Goal: Task Accomplishment & Management: Use online tool/utility

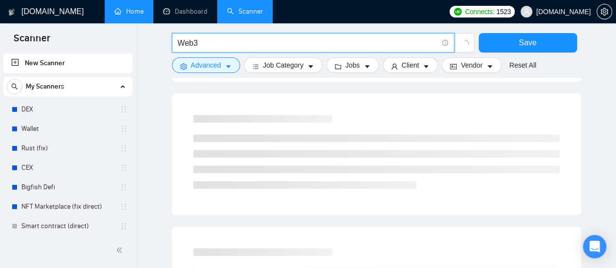
scroll to position [487, 0]
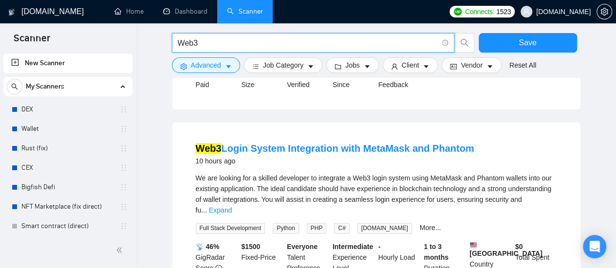
type input "Web3"
click at [211, 40] on input "Web3" at bounding box center [308, 43] width 260 height 12
type input "SEO | "Search Engine Optimization" | "Search Optimization" | "Search Engine Mar…"
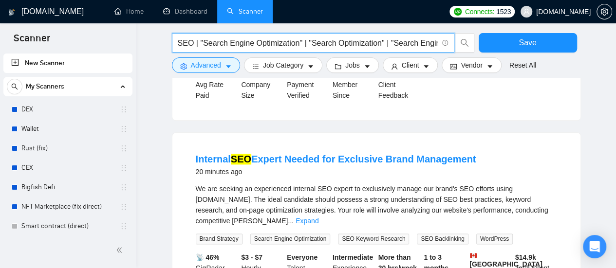
click at [232, 41] on input "SEO | "Search Engine Optimization" | "Search Optimization" | "Search Engine Mar…" at bounding box center [308, 43] width 260 height 12
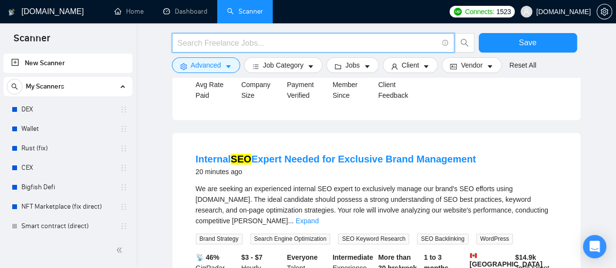
paste input "Web3"
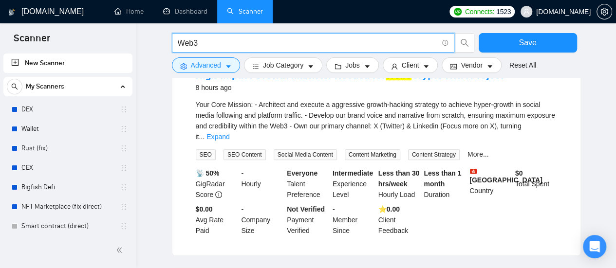
scroll to position [536, 0]
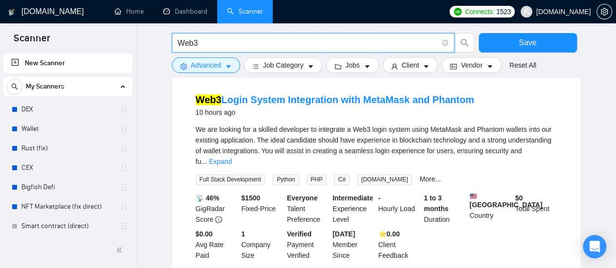
click at [248, 41] on input "Web3" at bounding box center [308, 43] width 260 height 12
type input "Web3 Developer"
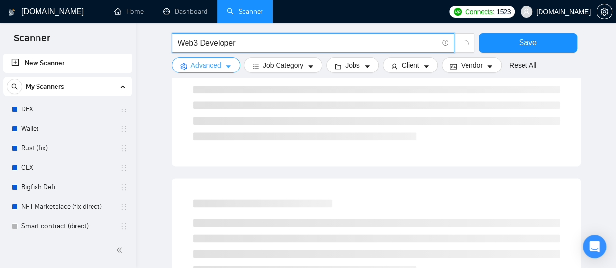
click at [222, 65] on button "Advanced" at bounding box center [206, 65] width 68 height 16
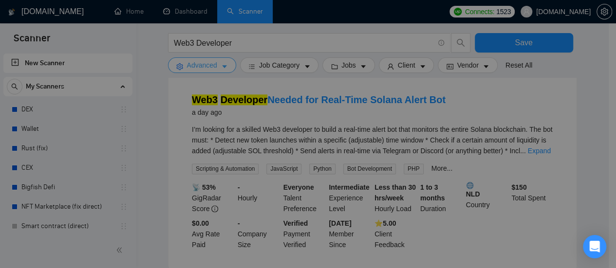
scroll to position [390, 0]
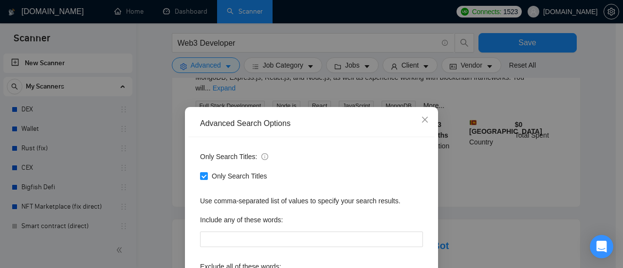
drag, startPoint x: 584, startPoint y: 113, endPoint x: 533, endPoint y: 141, distance: 57.9
click at [583, 113] on div "Advanced Search Options Only Search Titles: Only Search Titles Use comma-separa…" at bounding box center [311, 134] width 623 height 268
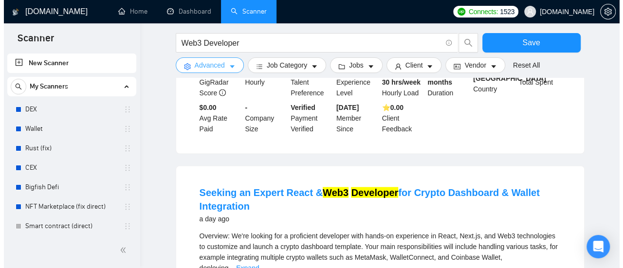
scroll to position [876, 0]
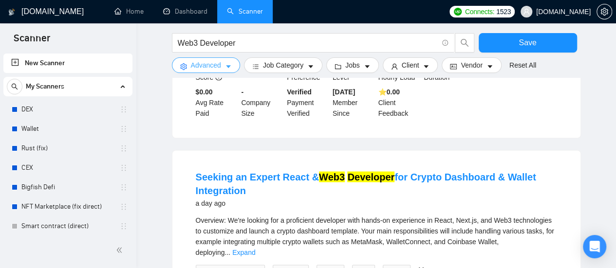
click at [225, 70] on icon "caret-down" at bounding box center [228, 66] width 7 height 7
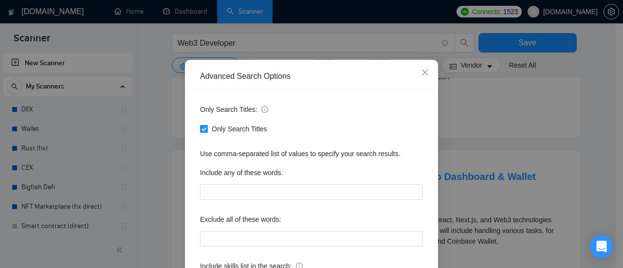
scroll to position [49, 0]
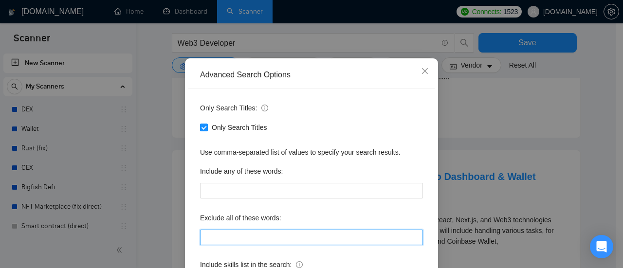
click at [221, 236] on input "text" at bounding box center [311, 238] width 223 height 16
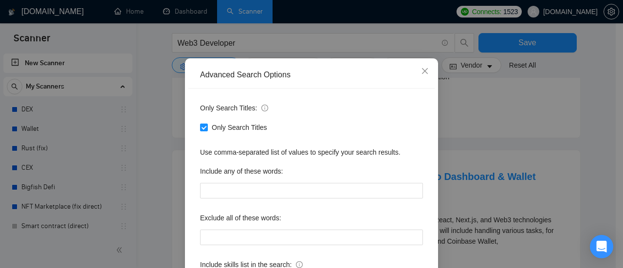
click at [416, 158] on div "Only Search Titles: Only Search Titles Use comma-separated list of values to sp…" at bounding box center [311, 202] width 246 height 227
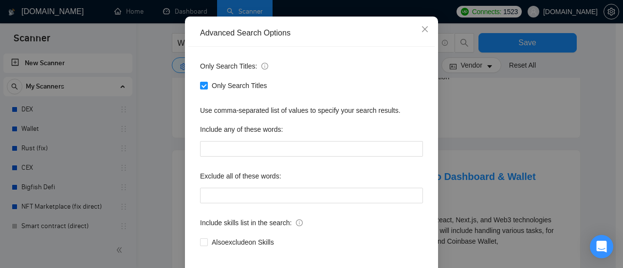
scroll to position [136, 0]
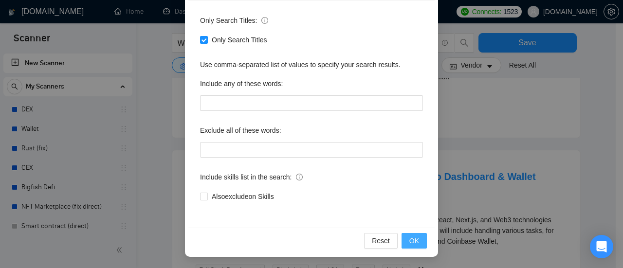
click at [416, 242] on button "OK" at bounding box center [414, 241] width 25 height 16
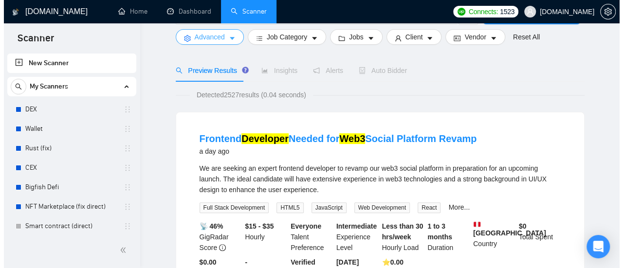
scroll to position [31, 0]
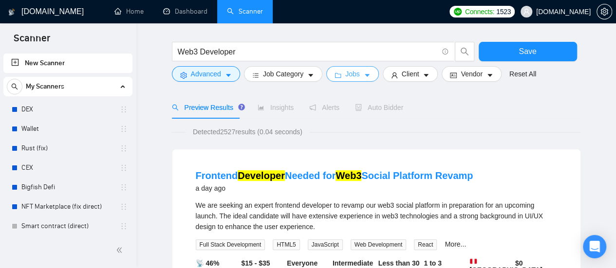
click at [367, 73] on button "Jobs" at bounding box center [352, 74] width 53 height 16
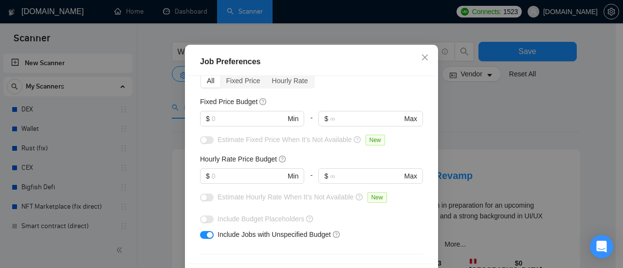
scroll to position [80, 0]
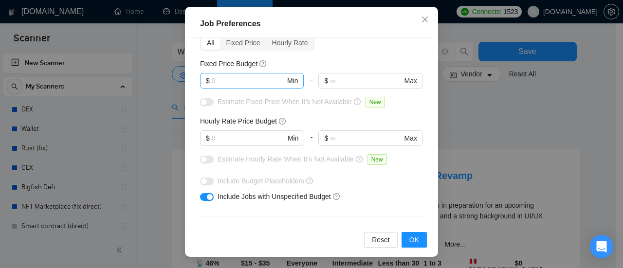
click at [241, 77] on input "text" at bounding box center [249, 80] width 74 height 11
type input "1000"
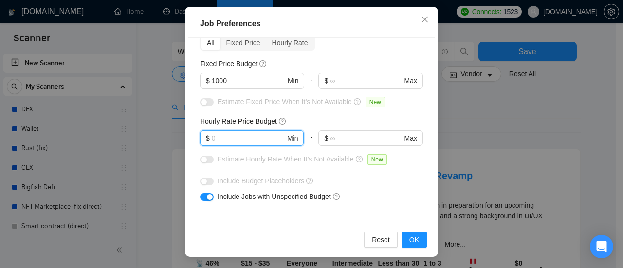
click at [243, 137] on input "text" at bounding box center [249, 138] width 74 height 11
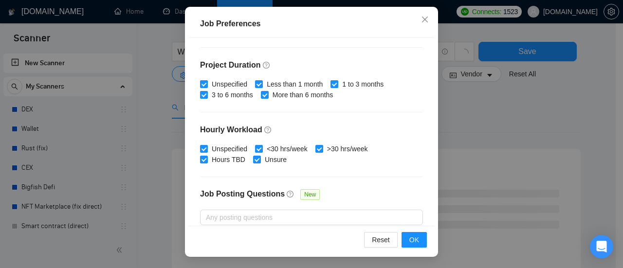
scroll to position [292, 0]
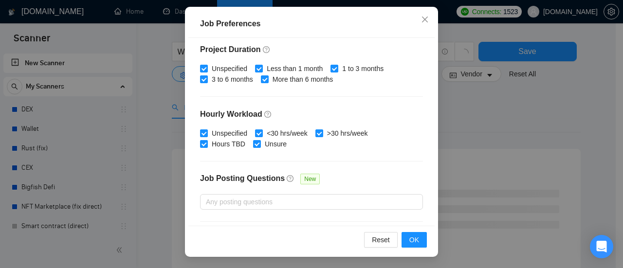
type input "60"
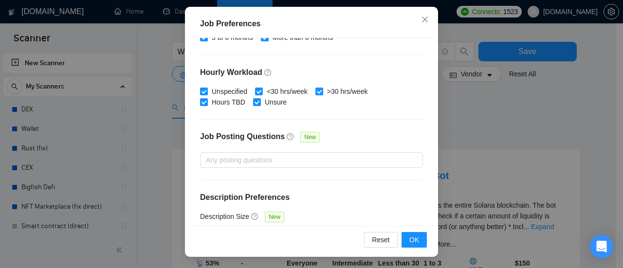
scroll to position [360, 0]
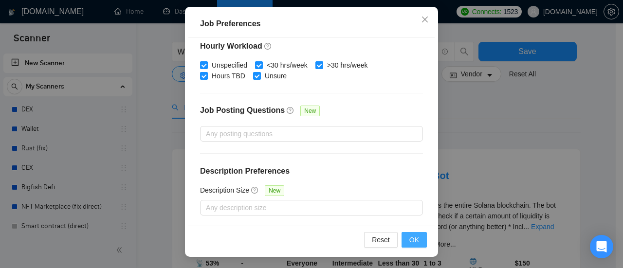
click at [419, 241] on button "OK" at bounding box center [414, 240] width 25 height 16
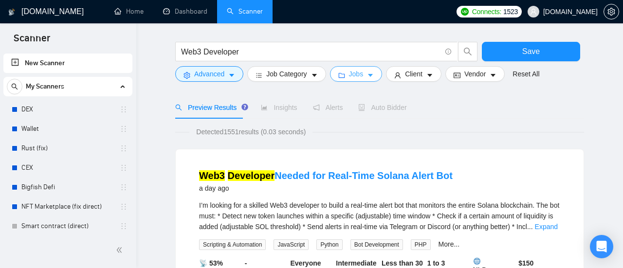
scroll to position [0, 0]
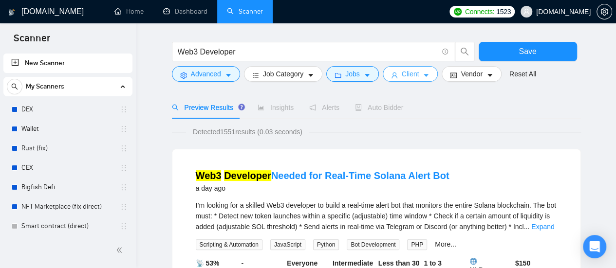
click at [414, 75] on span "Client" at bounding box center [411, 74] width 18 height 11
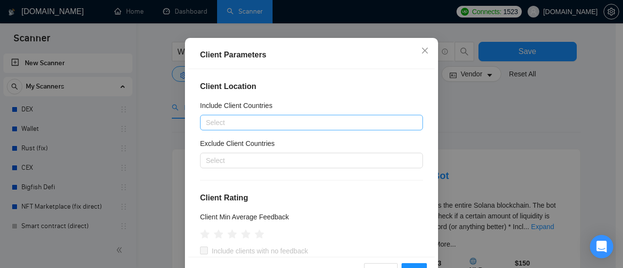
click at [231, 123] on div at bounding box center [307, 123] width 208 height 12
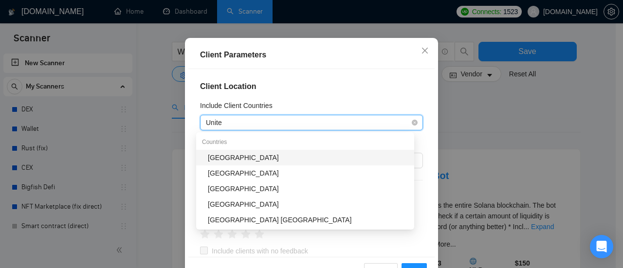
type input "United"
click at [246, 160] on div "[GEOGRAPHIC_DATA]" at bounding box center [308, 157] width 201 height 11
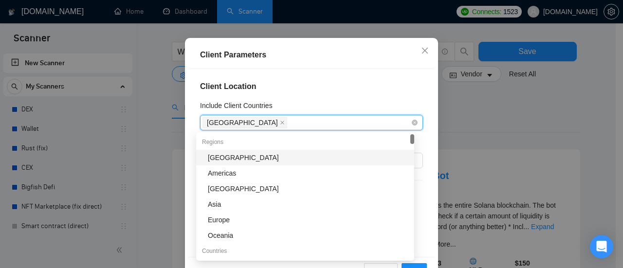
click at [287, 124] on div "[GEOGRAPHIC_DATA]" at bounding box center [307, 123] width 208 height 14
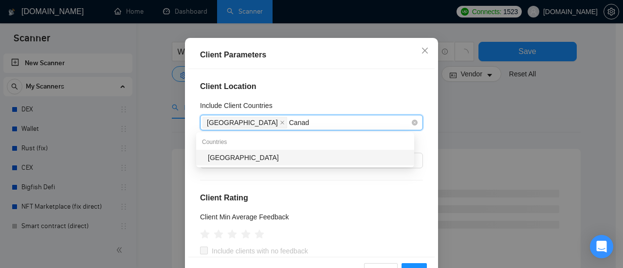
type input "[GEOGRAPHIC_DATA]"
click at [273, 158] on div "[GEOGRAPHIC_DATA]" at bounding box center [308, 157] width 201 height 11
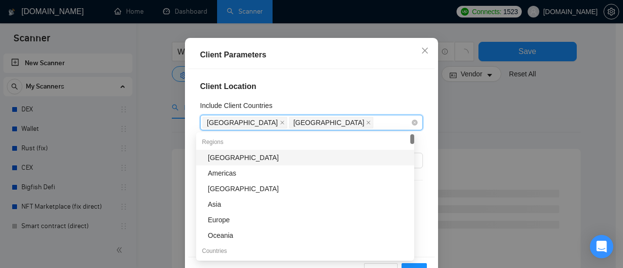
click at [324, 120] on div "[GEOGRAPHIC_DATA] [GEOGRAPHIC_DATA]" at bounding box center [307, 123] width 208 height 14
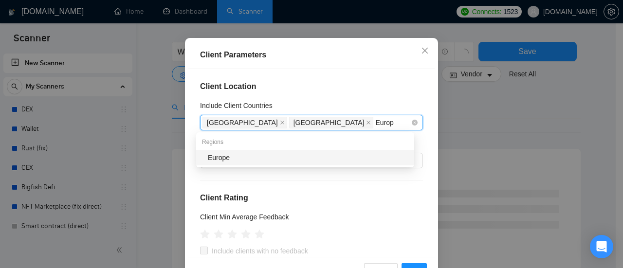
type input "Europe"
click at [300, 157] on div "Europe" at bounding box center [308, 157] width 201 height 11
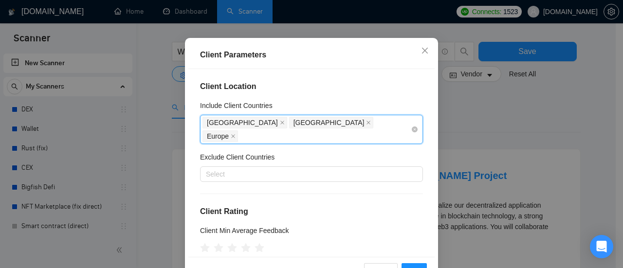
click at [341, 124] on div "[GEOGRAPHIC_DATA] [GEOGRAPHIC_DATA] [GEOGRAPHIC_DATA]" at bounding box center [307, 129] width 208 height 27
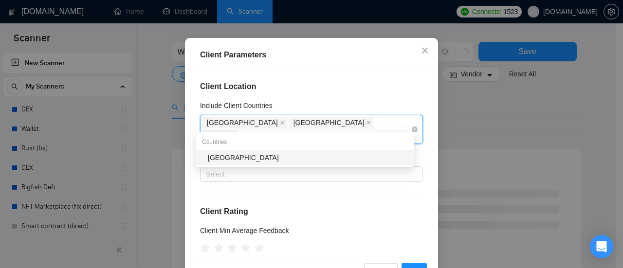
type input "Australi"
click at [229, 157] on div "[GEOGRAPHIC_DATA]" at bounding box center [308, 157] width 201 height 11
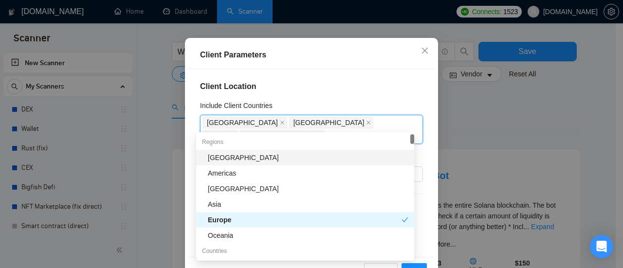
click at [349, 92] on h4 "Client Location" at bounding box center [311, 87] width 223 height 12
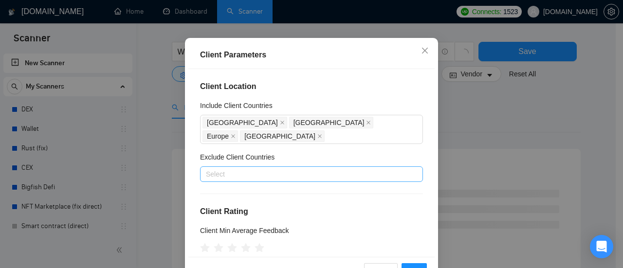
click at [235, 168] on div at bounding box center [307, 174] width 208 height 12
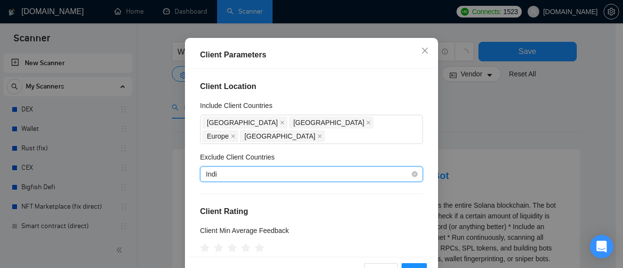
type input "[GEOGRAPHIC_DATA]"
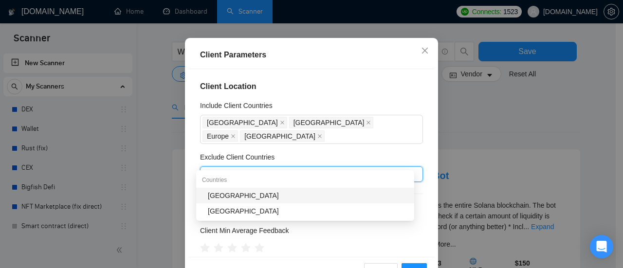
click at [228, 200] on div "[GEOGRAPHIC_DATA]" at bounding box center [308, 195] width 201 height 11
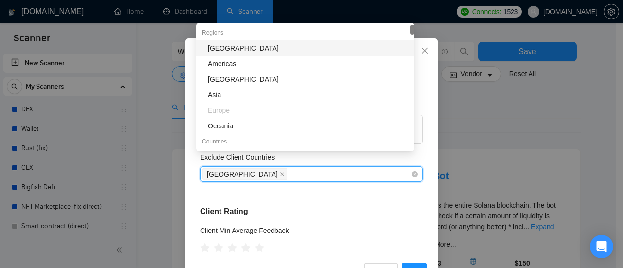
click at [277, 167] on div "[GEOGRAPHIC_DATA]" at bounding box center [307, 174] width 208 height 14
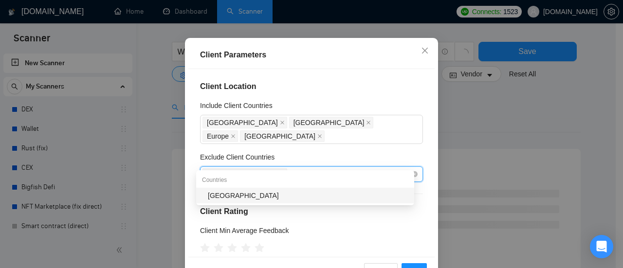
type input "[GEOGRAPHIC_DATA]"
click at [364, 152] on div "Exclude Client Countries" at bounding box center [311, 159] width 223 height 15
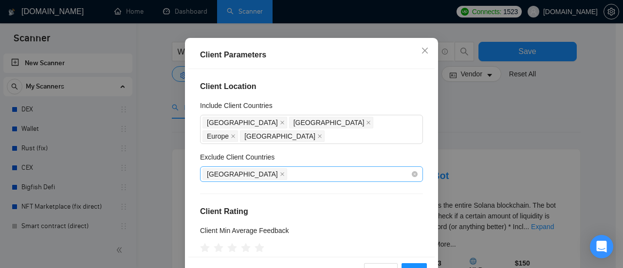
click at [278, 167] on div "[GEOGRAPHIC_DATA]" at bounding box center [307, 174] width 208 height 14
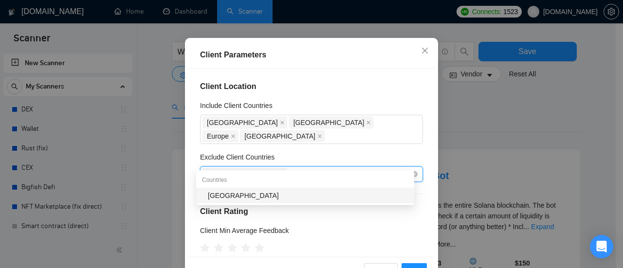
type input "Pakis"
click at [234, 198] on div "[GEOGRAPHIC_DATA]" at bounding box center [308, 195] width 201 height 11
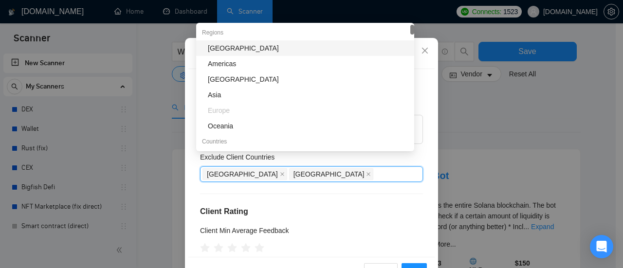
click at [414, 176] on div "Client Location Include Client Countries [GEOGRAPHIC_DATA] [GEOGRAPHIC_DATA] [G…" at bounding box center [311, 163] width 246 height 188
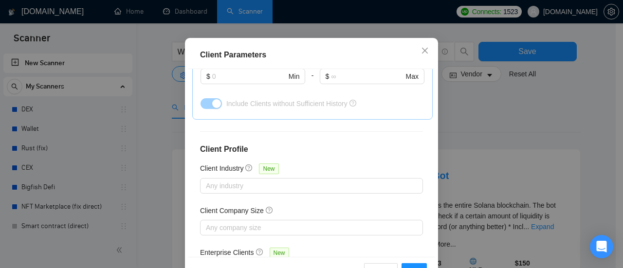
scroll to position [418, 0]
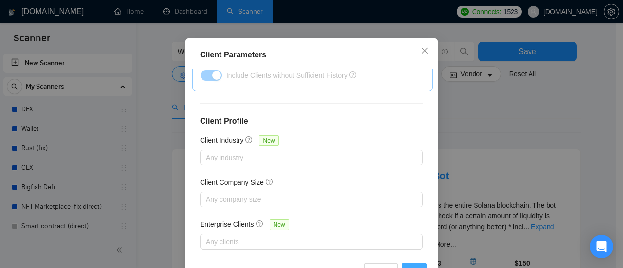
click at [411, 266] on span "OK" at bounding box center [414, 271] width 10 height 11
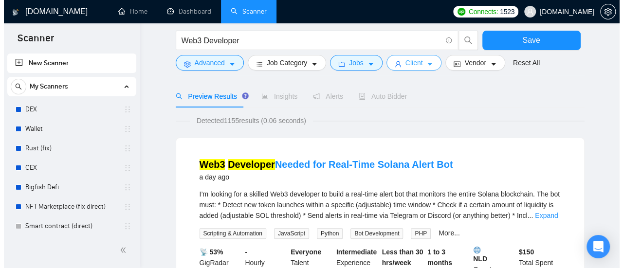
scroll to position [0, 0]
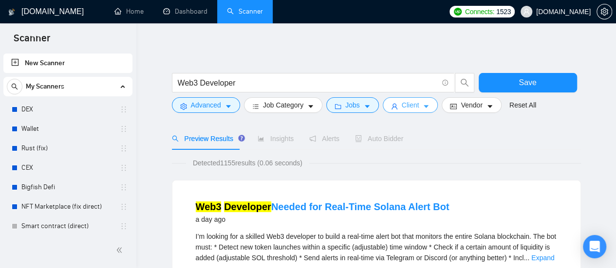
click at [423, 106] on icon "caret-down" at bounding box center [426, 106] width 7 height 7
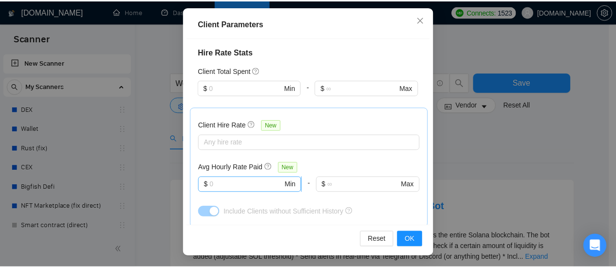
scroll to position [223, 0]
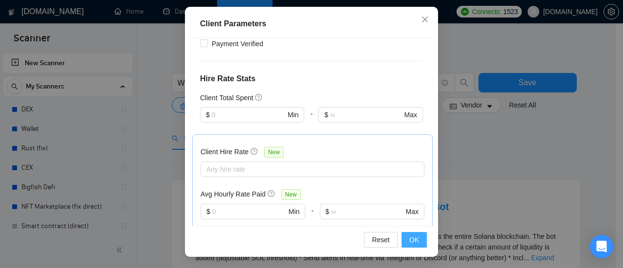
click at [415, 244] on span "OK" at bounding box center [414, 240] width 10 height 11
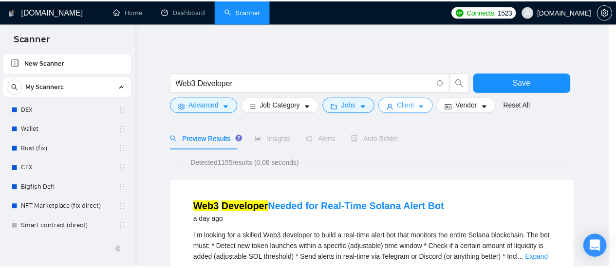
scroll to position [0, 0]
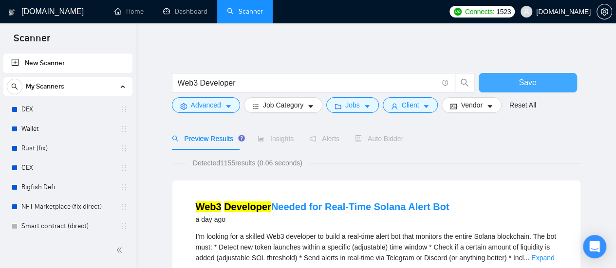
click at [520, 86] on span "Save" at bounding box center [528, 82] width 18 height 12
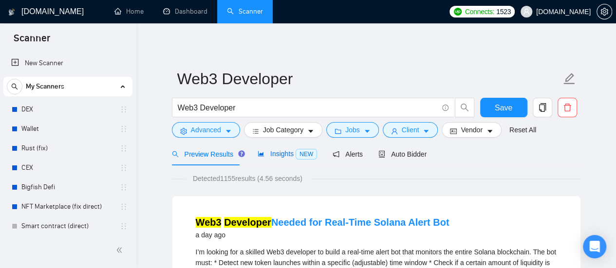
click at [274, 156] on span "Insights NEW" at bounding box center [287, 154] width 59 height 8
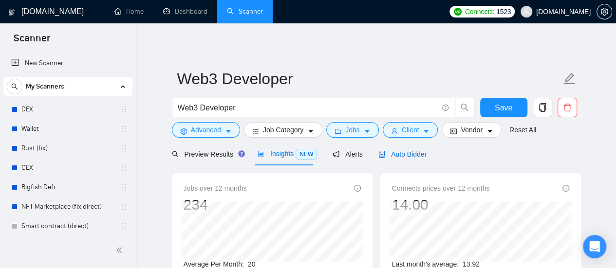
click at [399, 156] on span "Auto Bidder" at bounding box center [402, 154] width 48 height 8
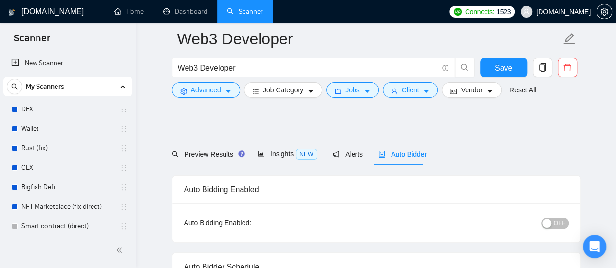
radio input "true"
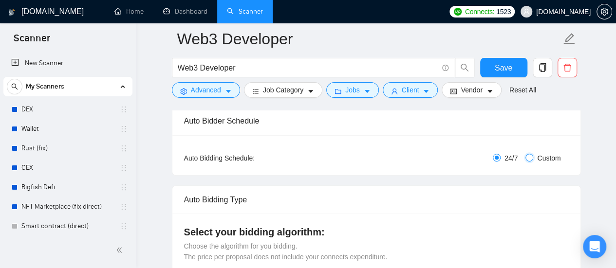
click at [530, 159] on input "Custom" at bounding box center [529, 158] width 8 height 8
radio input "false"
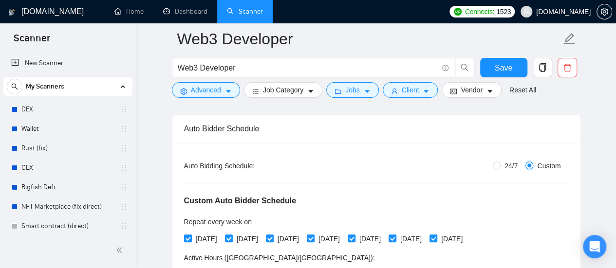
checkbox input "true"
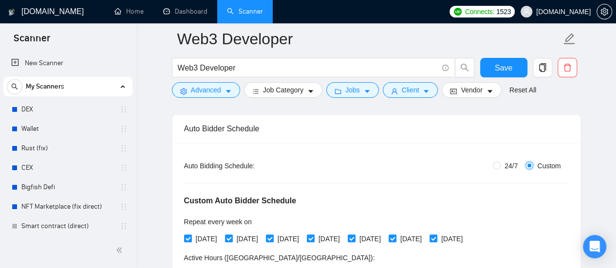
checkbox input "true"
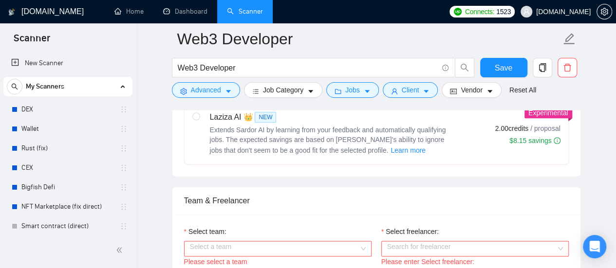
scroll to position [633, 0]
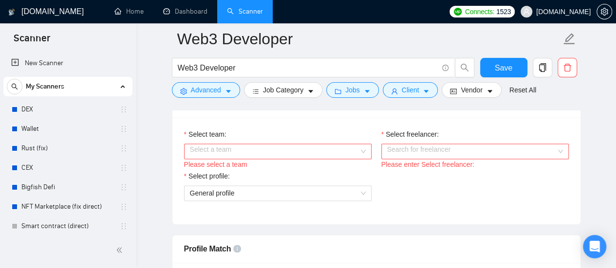
click at [328, 149] on input "Select team:" at bounding box center [274, 151] width 169 height 15
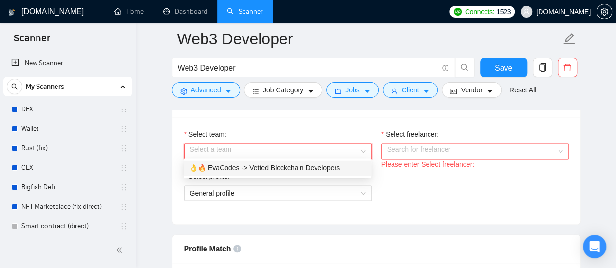
click at [304, 167] on div "👌🔥 EvaCodes -> Vetted Blockchain Developers" at bounding box center [277, 168] width 176 height 11
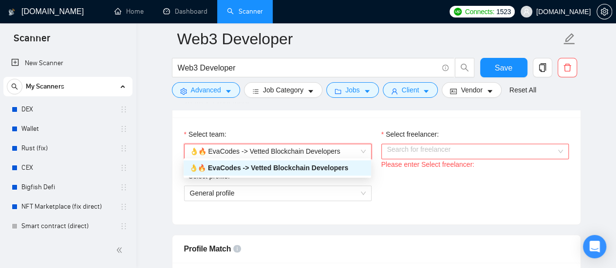
click at [438, 146] on input "Select freelancer:" at bounding box center [471, 151] width 169 height 15
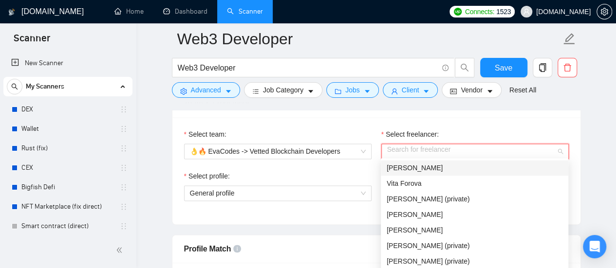
click at [428, 170] on div "[PERSON_NAME]" at bounding box center [475, 168] width 176 height 11
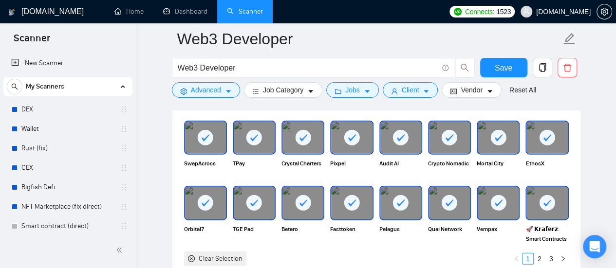
scroll to position [1071, 0]
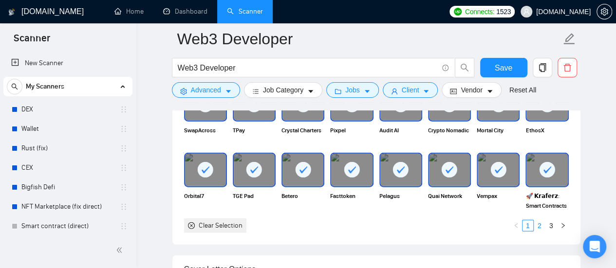
click at [542, 223] on link "2" at bounding box center [539, 226] width 11 height 11
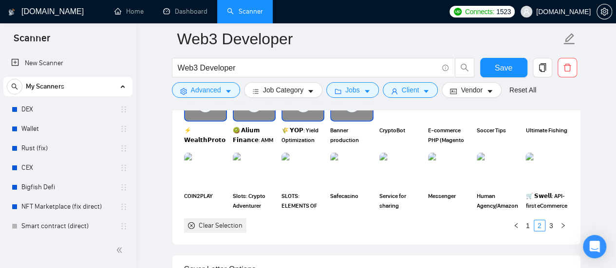
scroll to position [974, 0]
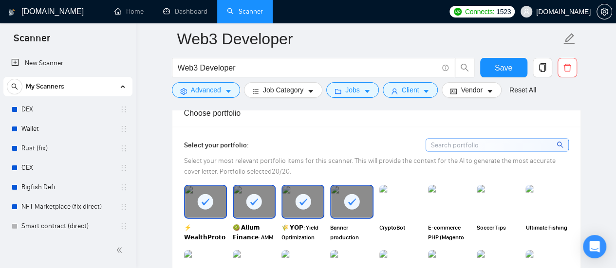
click at [348, 196] on rect at bounding box center [352, 202] width 16 height 16
drag, startPoint x: 314, startPoint y: 200, endPoint x: 267, endPoint y: 202, distance: 47.3
click at [312, 200] on div at bounding box center [302, 202] width 41 height 32
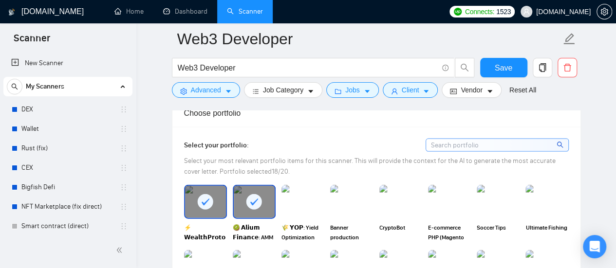
click at [241, 199] on div at bounding box center [254, 202] width 41 height 32
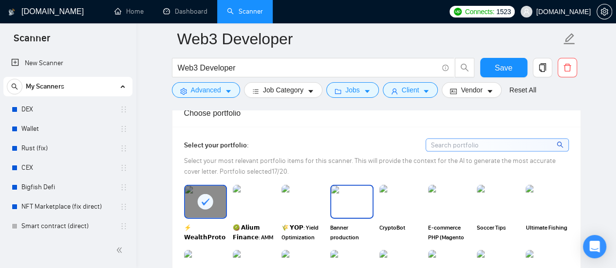
click at [340, 197] on img at bounding box center [351, 202] width 41 height 32
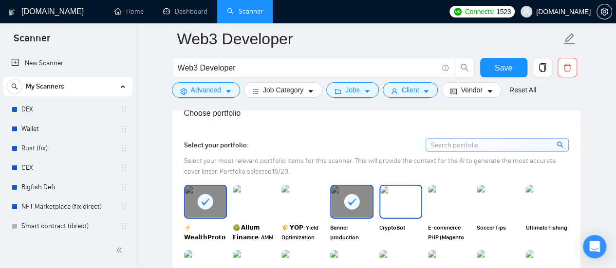
click at [413, 199] on img at bounding box center [400, 202] width 41 height 32
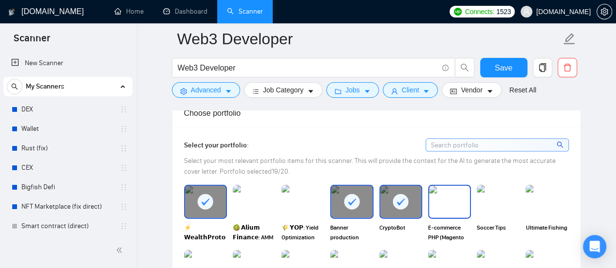
click at [442, 197] on img at bounding box center [449, 202] width 41 height 32
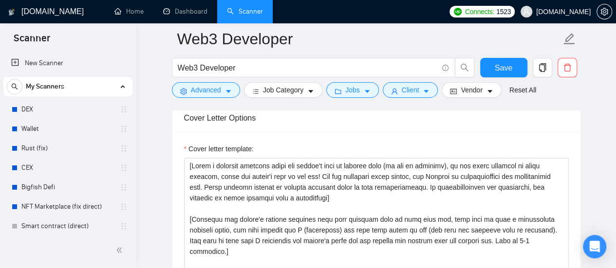
scroll to position [1169, 0]
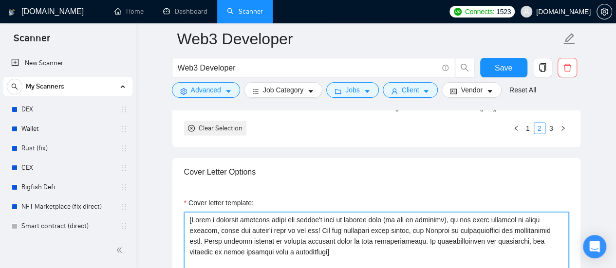
drag, startPoint x: 190, startPoint y: 217, endPoint x: 186, endPoint y: 219, distance: 5.0
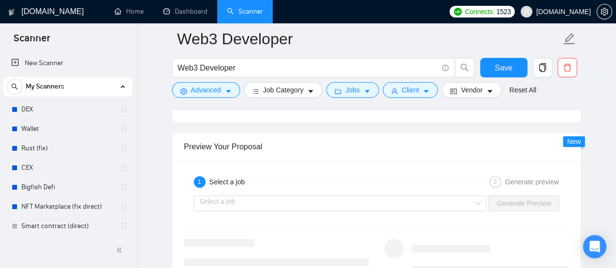
scroll to position [1996, 0]
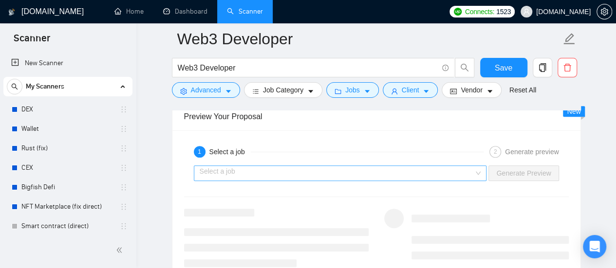
click at [337, 171] on input "search" at bounding box center [337, 173] width 275 height 15
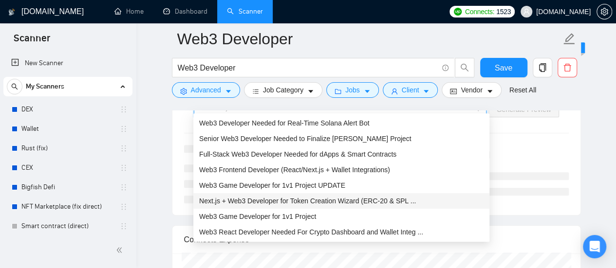
scroll to position [2045, 0]
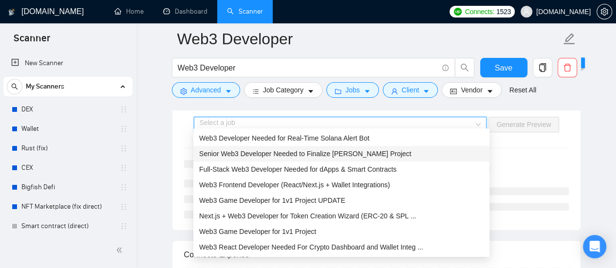
click at [239, 157] on span "Senior Web3 Developer Needed to Finalize [PERSON_NAME] Project" at bounding box center [305, 154] width 212 height 8
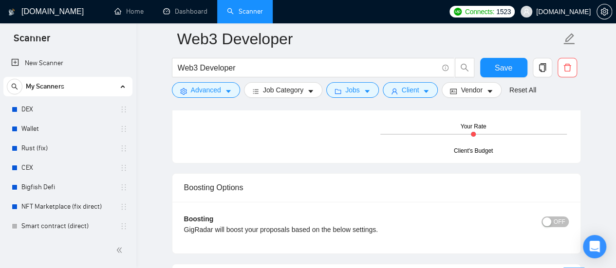
scroll to position [1850, 0]
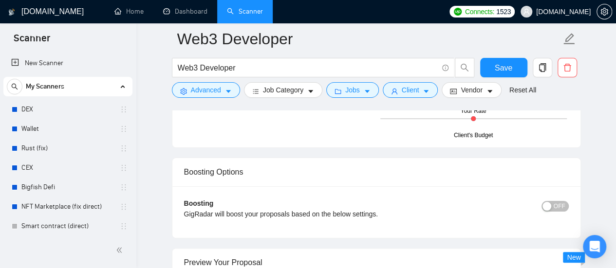
click at [564, 202] on span "OFF" at bounding box center [560, 206] width 12 height 11
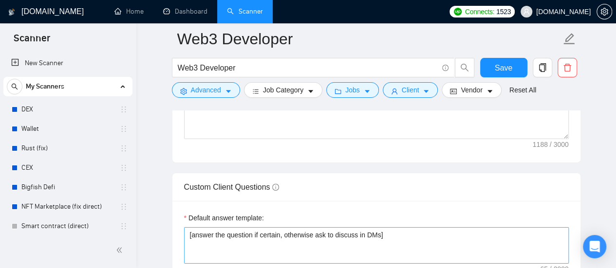
scroll to position [1509, 0]
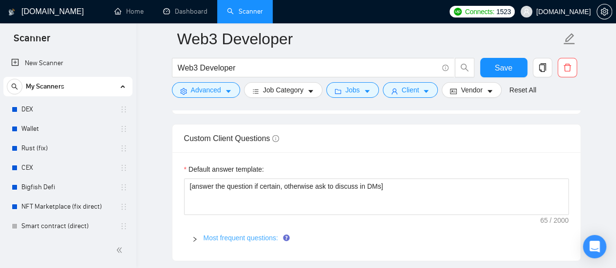
click at [236, 234] on link "Most frequent questions:" at bounding box center [241, 238] width 74 height 8
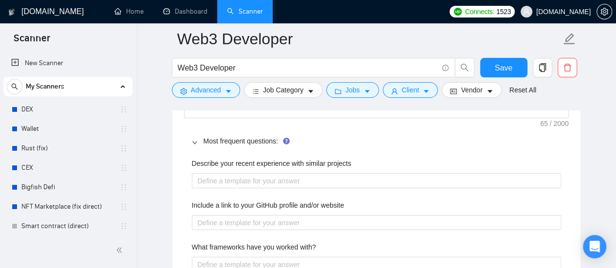
scroll to position [1607, 0]
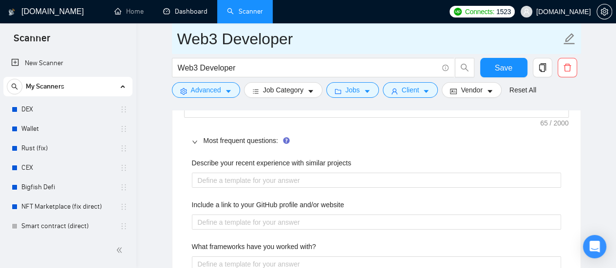
drag, startPoint x: 191, startPoint y: 12, endPoint x: 352, endPoint y: 44, distance: 163.8
click at [191, 12] on link "Dashboard" at bounding box center [185, 11] width 44 height 8
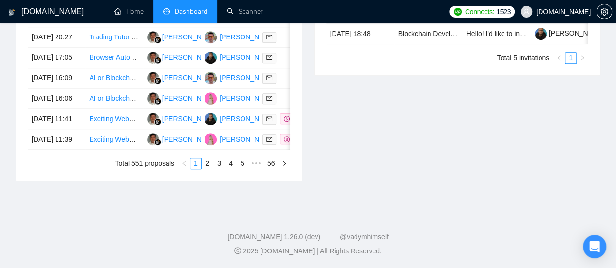
type input "[DATE]"
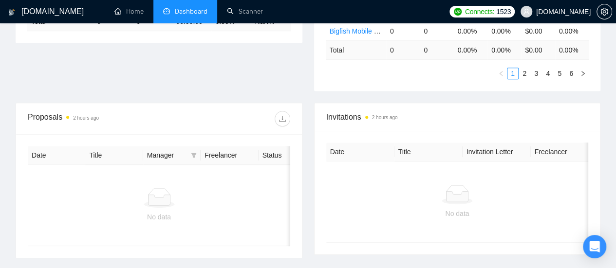
scroll to position [331, 0]
